Goal: Contribute content: Contribute content

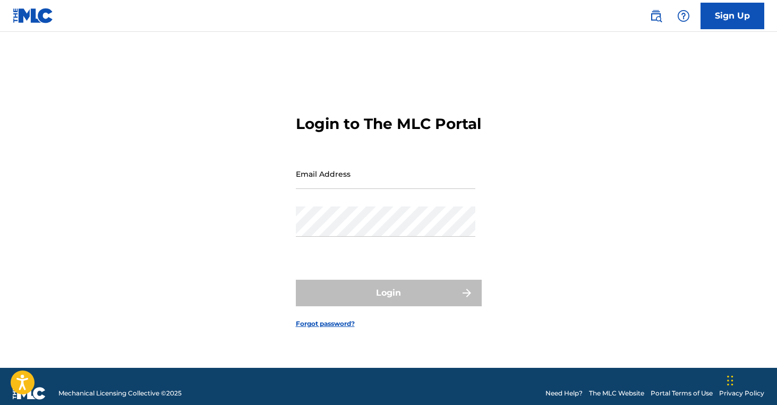
click at [323, 189] on input "Email Address" at bounding box center [386, 174] width 180 height 30
type input "[EMAIL_ADDRESS][DOMAIN_NAME]"
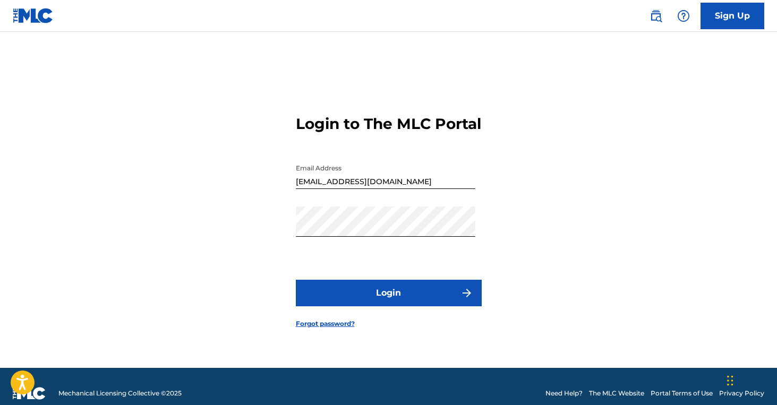
click at [365, 298] on button "Login" at bounding box center [389, 293] width 186 height 27
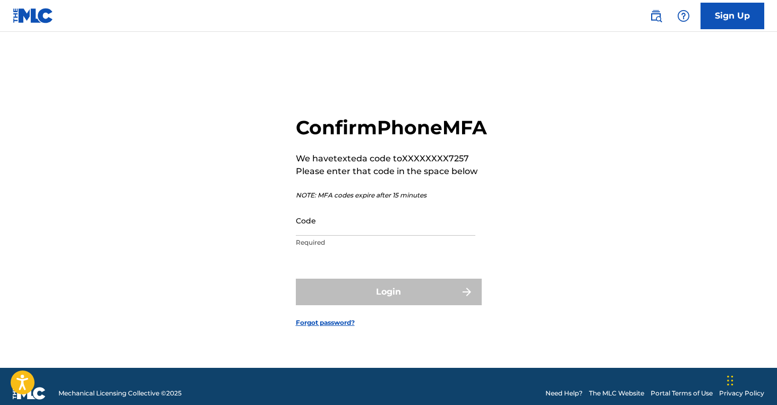
click at [361, 236] on input "Code" at bounding box center [386, 221] width 180 height 30
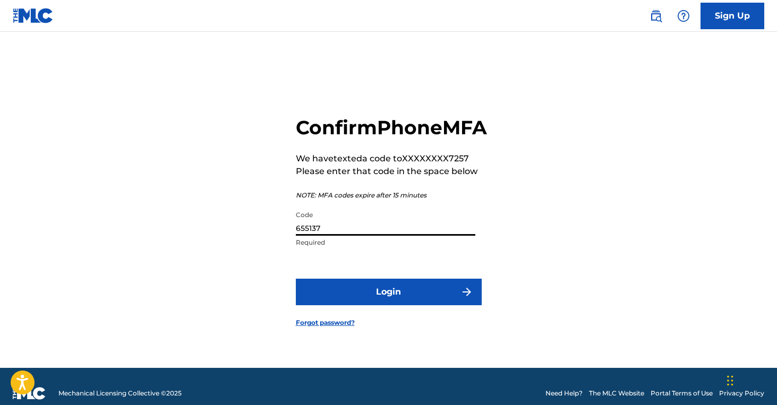
type input "655137"
click at [377, 299] on button "Login" at bounding box center [389, 292] width 186 height 27
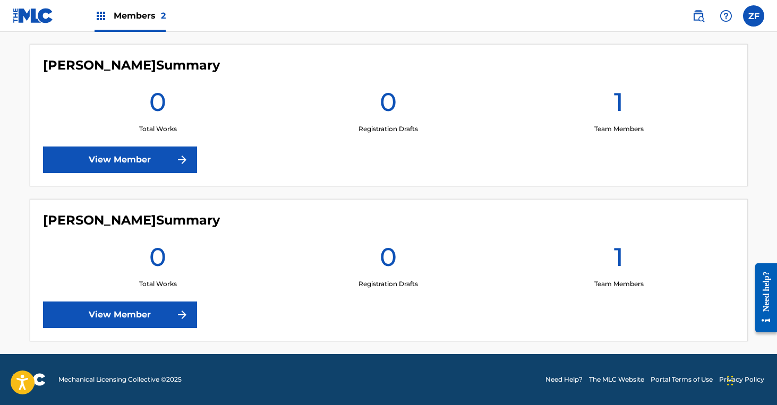
scroll to position [294, 0]
click at [160, 310] on link "View Member" at bounding box center [120, 315] width 154 height 27
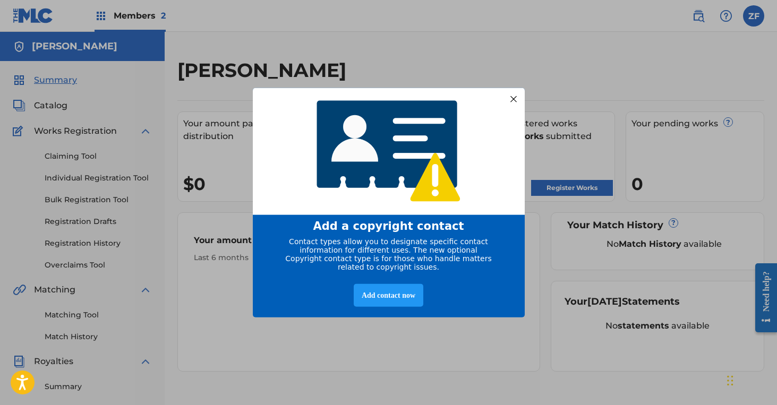
click at [512, 95] on div at bounding box center [513, 99] width 14 height 14
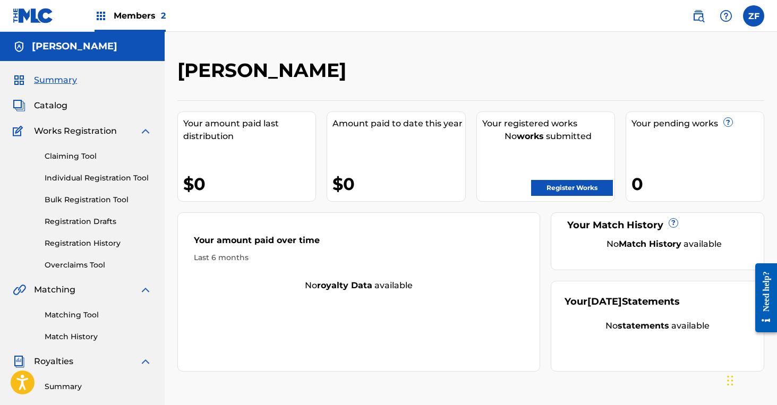
click at [552, 187] on link "Register Works" at bounding box center [572, 188] width 82 height 16
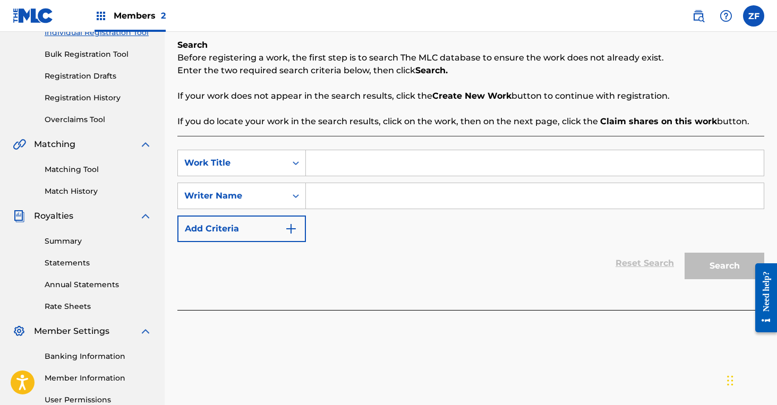
scroll to position [153, 0]
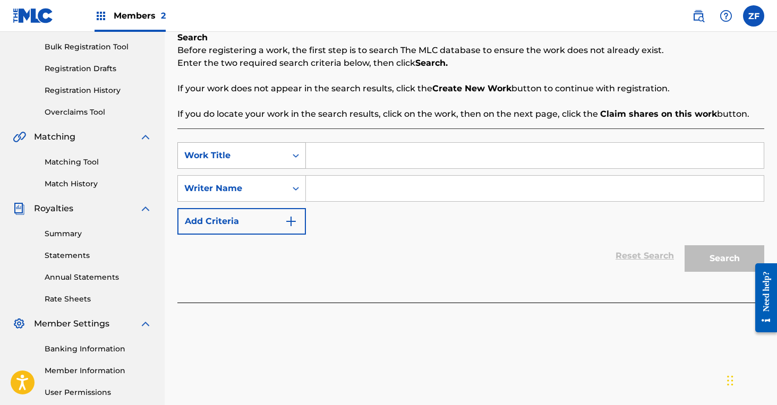
click at [295, 163] on div "Search Form" at bounding box center [295, 155] width 19 height 19
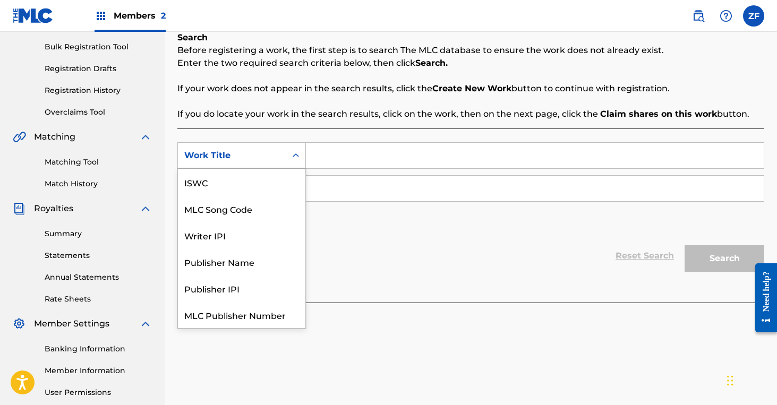
scroll to position [27, 0]
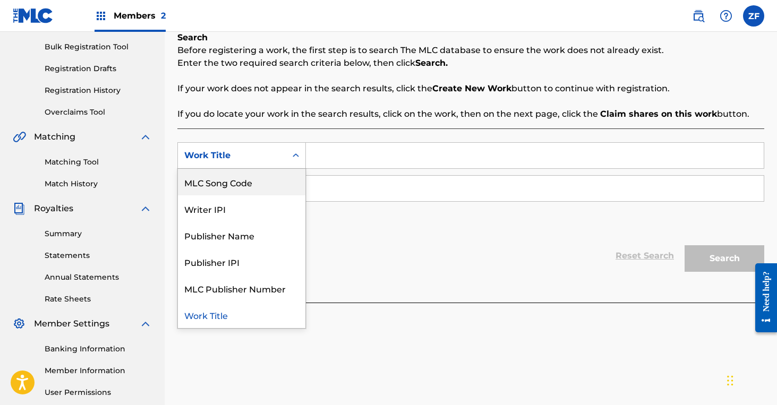
click at [292, 154] on icon "Search Form" at bounding box center [296, 155] width 11 height 11
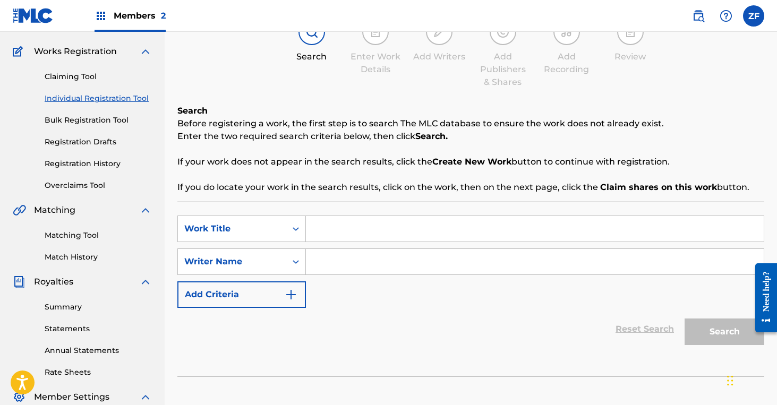
scroll to position [82, 0]
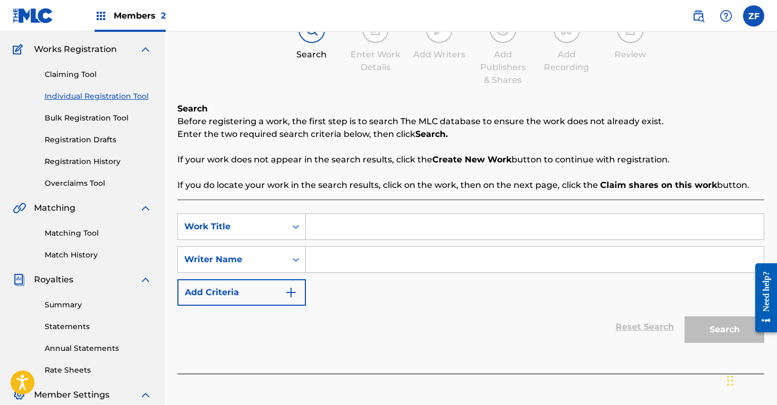
click at [322, 229] on input "Search Form" at bounding box center [535, 227] width 458 height 26
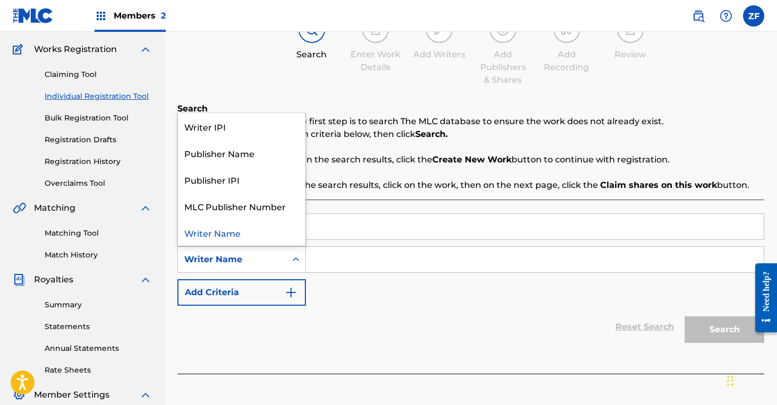
click at [295, 258] on icon "Search Form" at bounding box center [296, 260] width 11 height 11
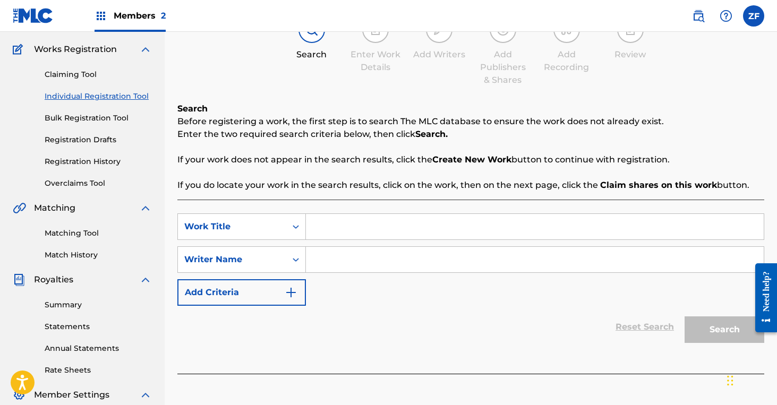
click at [328, 263] on input "Search Form" at bounding box center [535, 260] width 458 height 26
type input "[PERSON_NAME]"
click at [349, 234] on input "Search Form" at bounding box center [535, 227] width 458 height 26
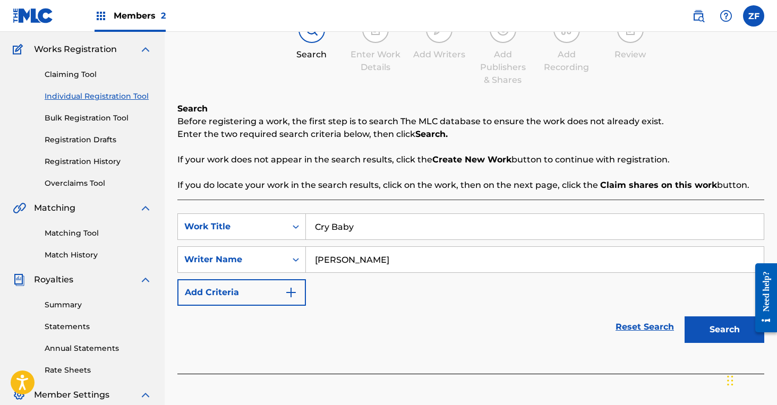
type input "Cry Baby"
click at [699, 346] on div "Search" at bounding box center [722, 327] width 85 height 43
click at [711, 331] on button "Search" at bounding box center [725, 330] width 80 height 27
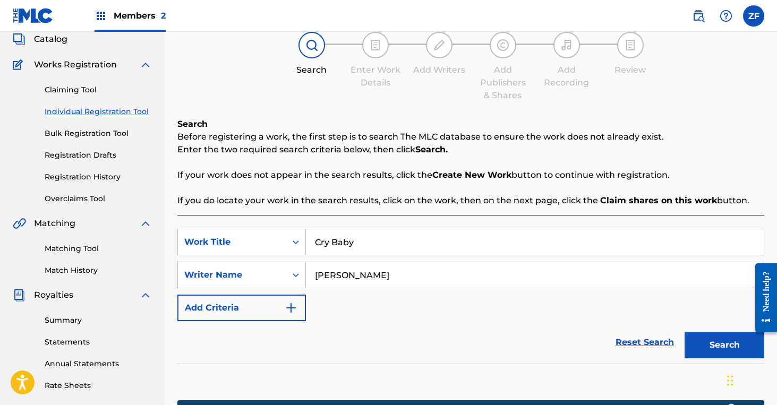
scroll to position [0, 0]
